Goal: Information Seeking & Learning: Learn about a topic

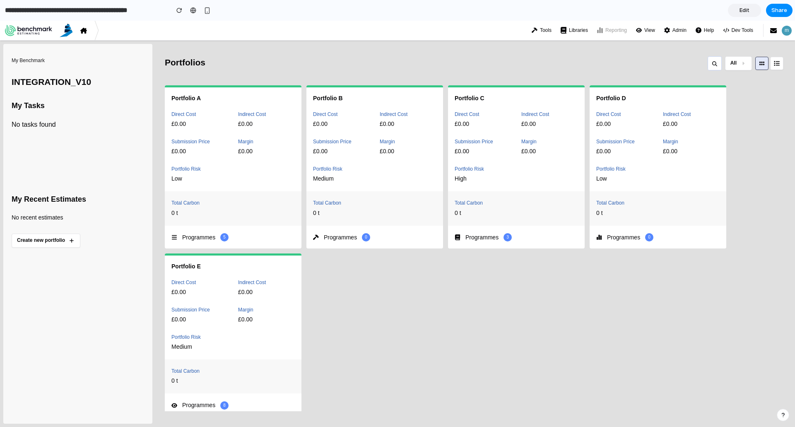
click at [743, 61] on button "All" at bounding box center [738, 63] width 27 height 14
click at [723, 103] on span "Has Programs" at bounding box center [715, 101] width 42 height 10
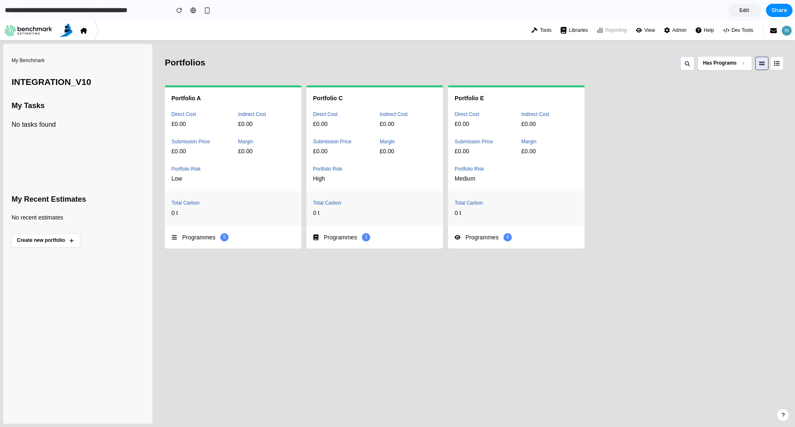
click at [730, 67] on button "Has Programs" at bounding box center [724, 63] width 54 height 14
click at [718, 119] on li "Empty" at bounding box center [720, 120] width 59 height 14
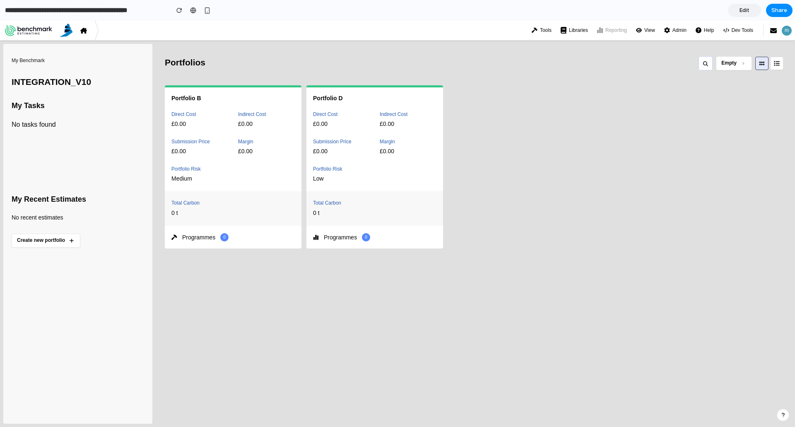
click at [732, 67] on button "Empty" at bounding box center [734, 63] width 36 height 14
click at [726, 77] on li "All" at bounding box center [720, 83] width 59 height 14
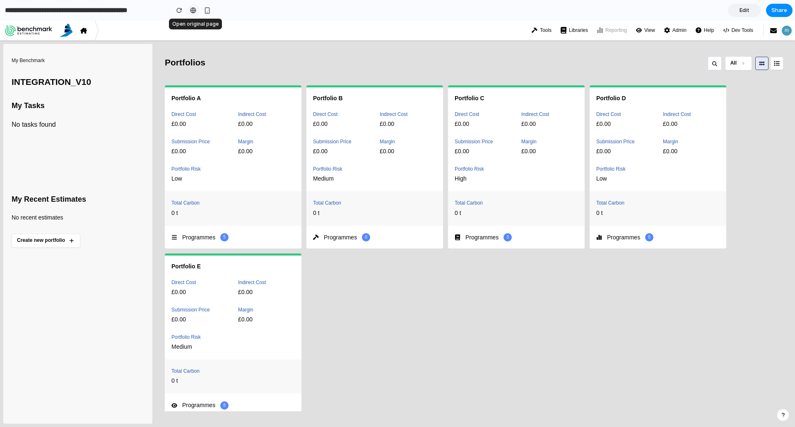
click at [190, 12] on div at bounding box center [193, 10] width 6 height 7
click at [735, 65] on span "All" at bounding box center [733, 63] width 6 height 7
click at [729, 99] on span "Has Programs" at bounding box center [715, 101] width 42 height 10
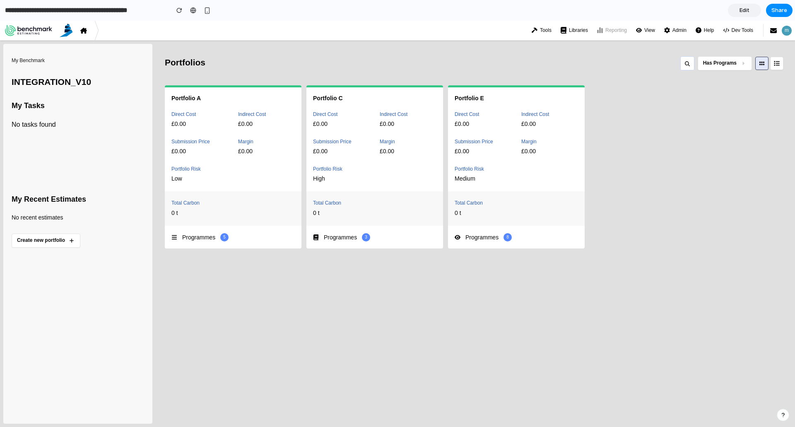
click at [740, 68] on button "Has Programs" at bounding box center [724, 63] width 54 height 14
click at [730, 116] on li "Empty" at bounding box center [720, 120] width 59 height 14
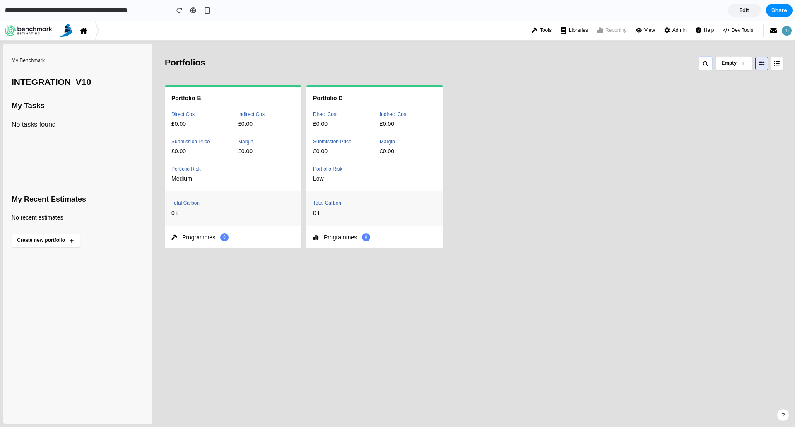
click at [731, 67] on button "Empty" at bounding box center [734, 63] width 36 height 14
click at [724, 80] on li "All" at bounding box center [720, 83] width 59 height 14
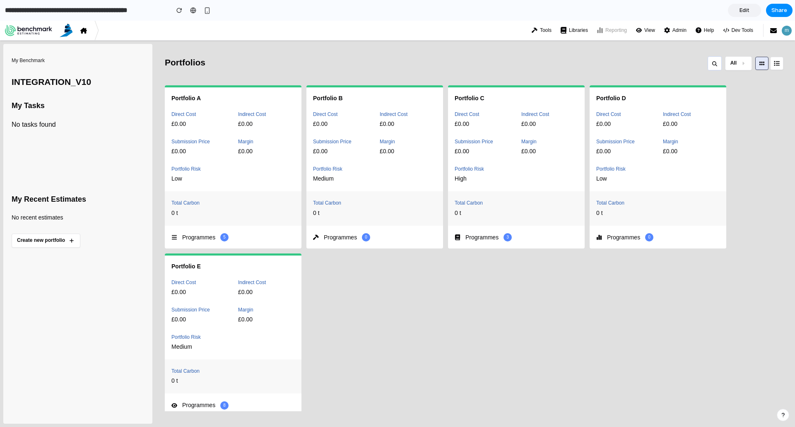
click at [382, 217] on div "Total Carbon 0 t" at bounding box center [374, 208] width 137 height 34
click at [508, 185] on div "Portfolio C Direct Cost £0.00 Indirect Cost £0.00 Submission Price £0.00 Margin…" at bounding box center [516, 167] width 137 height 161
click at [365, 121] on div "£0.00" at bounding box center [341, 124] width 57 height 9
click at [263, 144] on p "Margin" at bounding box center [266, 141] width 57 height 7
click at [735, 67] on button "All" at bounding box center [738, 63] width 27 height 14
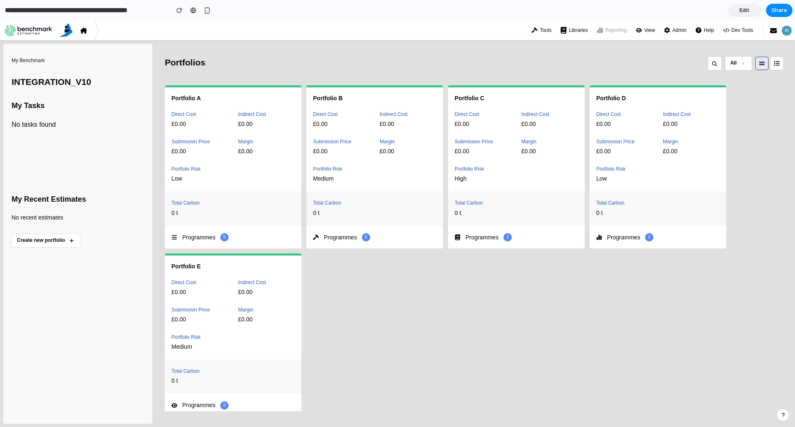
click at [735, 65] on div "All Has Programs Empty" at bounding box center [397, 224] width 795 height 406
click at [587, 120] on div "Portfolio A Direct Cost £0.00 Indirect Cost £0.00 Submission Price £0.00 Margin…" at bounding box center [474, 248] width 618 height 326
click at [512, 122] on div "Direct Cost £0.00 Indirect Cost £0.00 Submission Price £0.00 Margin £0.00 Portf…" at bounding box center [515, 147] width 123 height 72
click at [365, 154] on div "£0.00" at bounding box center [341, 151] width 57 height 9
click at [745, 67] on button "All" at bounding box center [738, 63] width 27 height 14
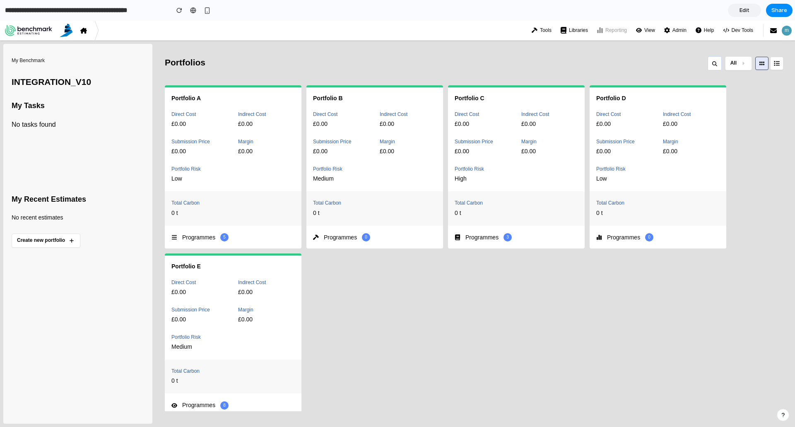
click at [582, 53] on div "All Has Programs Empty" at bounding box center [397, 224] width 795 height 406
click at [567, 35] on link "Libraries" at bounding box center [574, 30] width 34 height 10
click at [743, 66] on button "All" at bounding box center [738, 63] width 27 height 14
click at [743, 66] on div "All Has Programs Empty" at bounding box center [397, 224] width 795 height 406
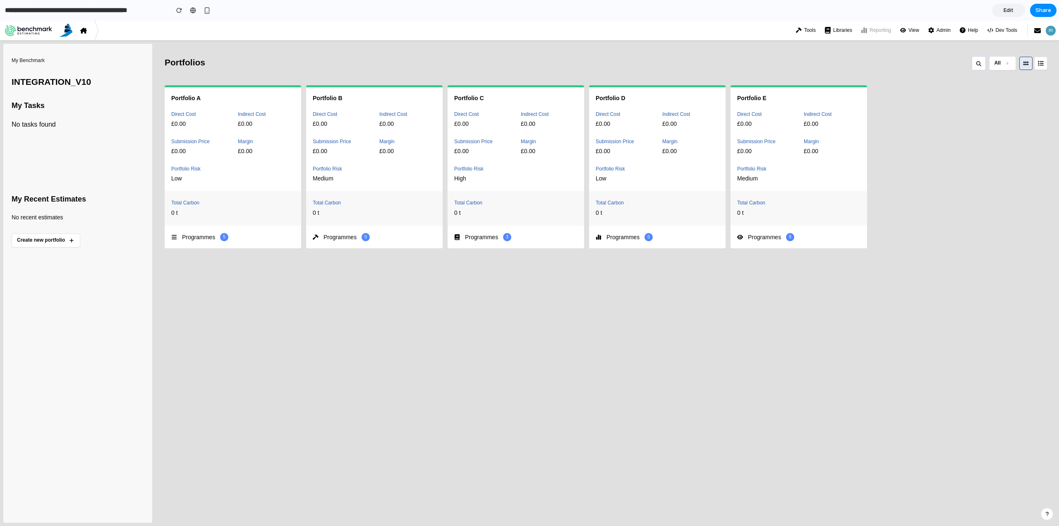
drag, startPoint x: 769, startPoint y: 377, endPoint x: 766, endPoint y: 369, distance: 8.4
click at [771, 375] on div "Portfolios All Portfolio A Direct Cost £0.00 Indirect Cost £0.00 Submission Pri…" at bounding box center [610, 283] width 891 height 479
